Goal: Task Accomplishment & Management: Manage account settings

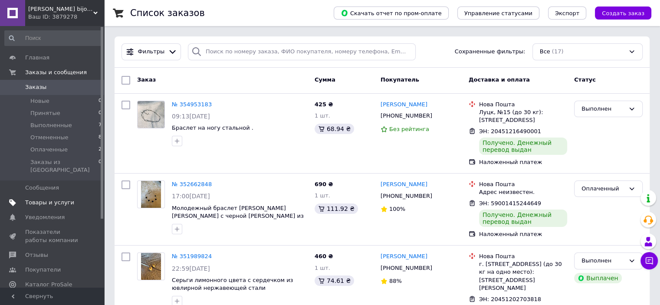
click at [43, 199] on span "Товары и услуги" at bounding box center [49, 203] width 49 height 8
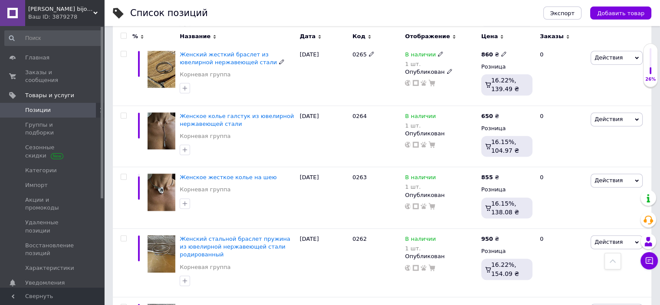
scroll to position [1185, 0]
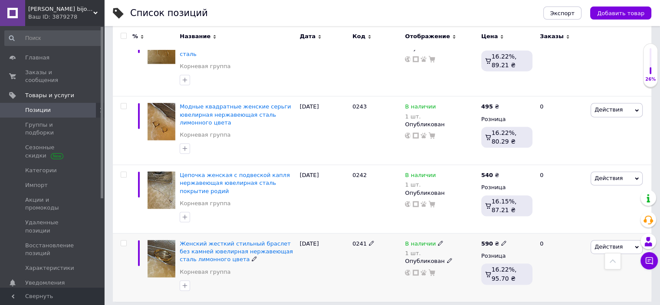
scroll to position [1199, 0]
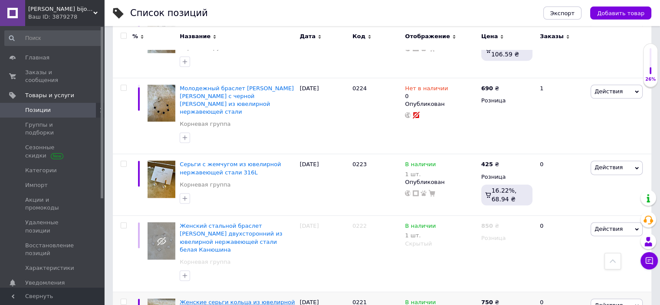
scroll to position [1185, 0]
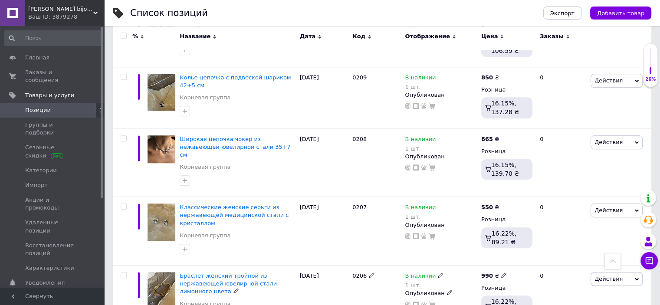
scroll to position [918, 0]
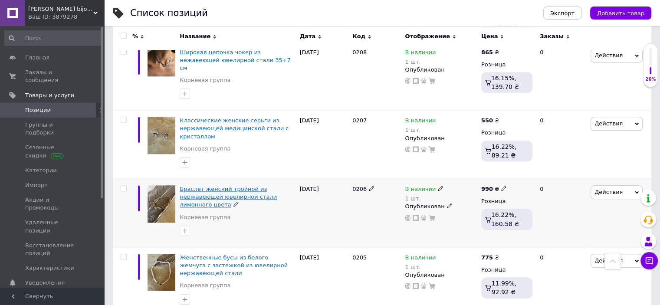
click at [205, 186] on span "Браслет женский тройной из нержавеющей ювелирной стали лимонного цвета" at bounding box center [228, 197] width 97 height 22
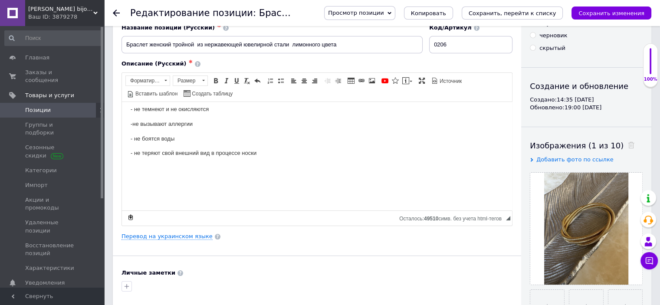
scroll to position [217, 0]
